Goal: Task Accomplishment & Management: Use online tool/utility

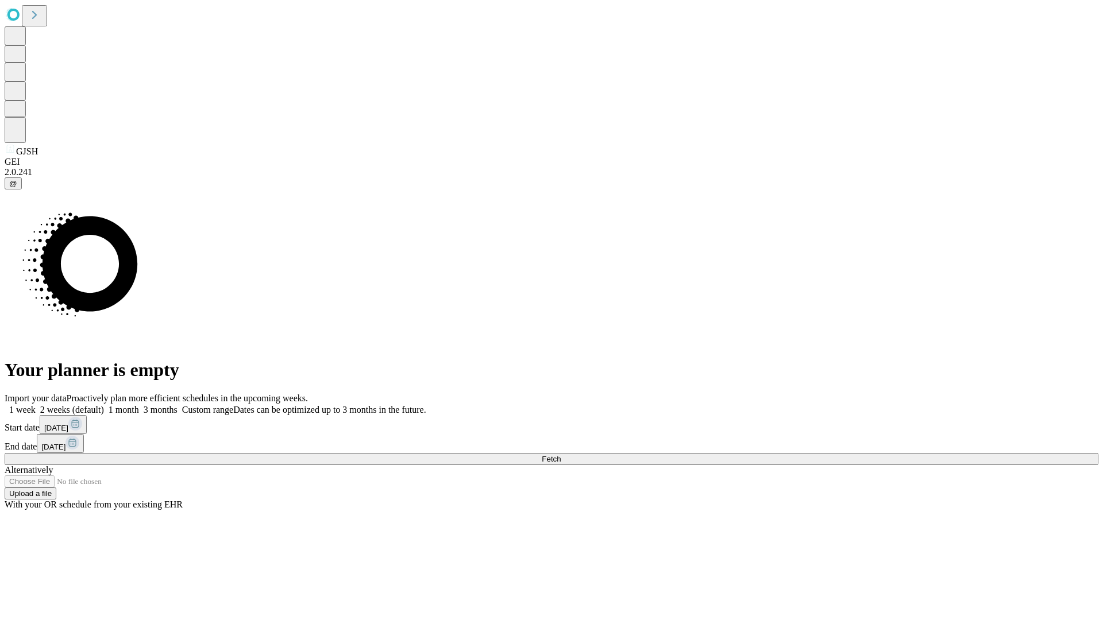
click at [560, 455] on span "Fetch" at bounding box center [551, 459] width 19 height 9
